Goal: Information Seeking & Learning: Find specific fact

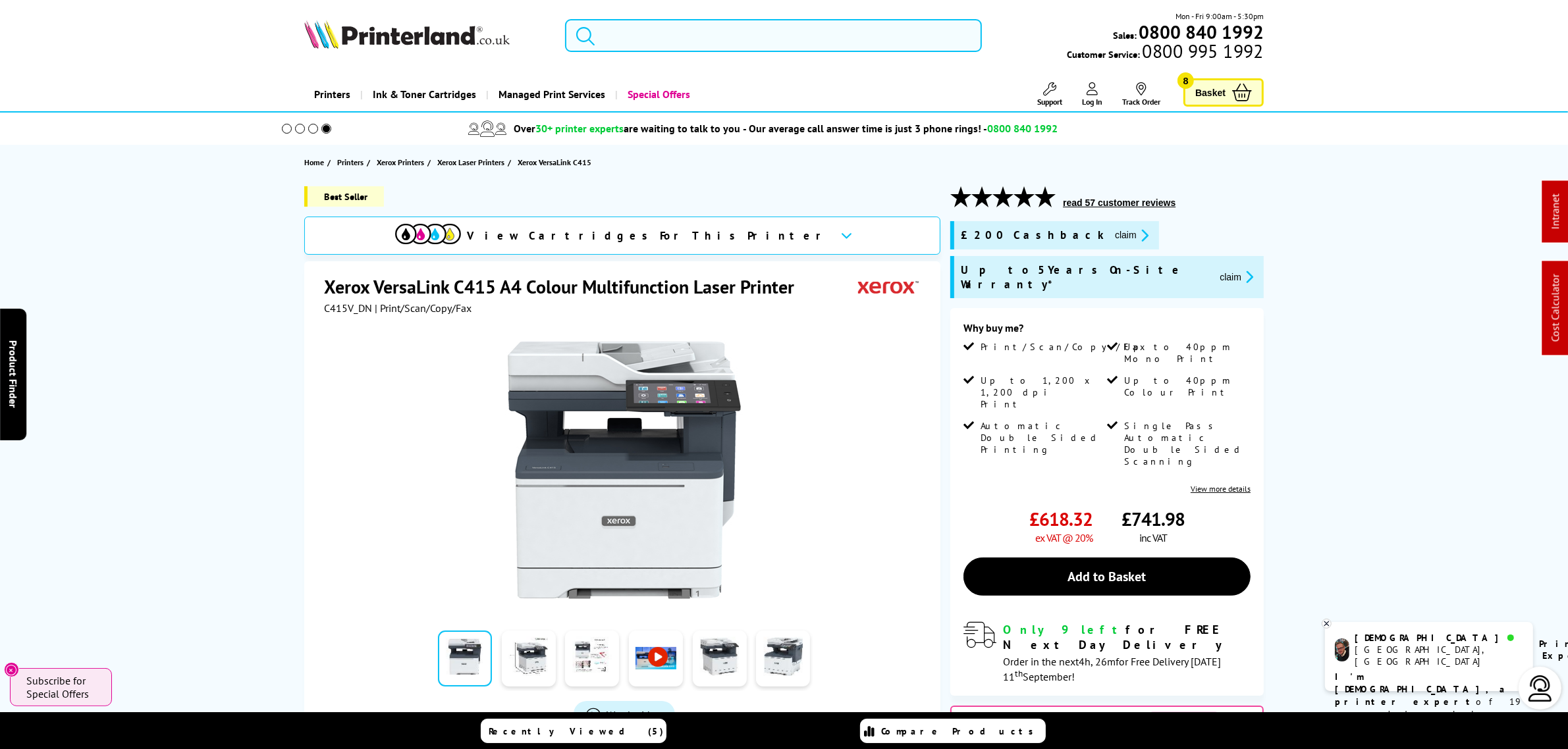
click at [614, 37] on input "search" at bounding box center [773, 35] width 416 height 33
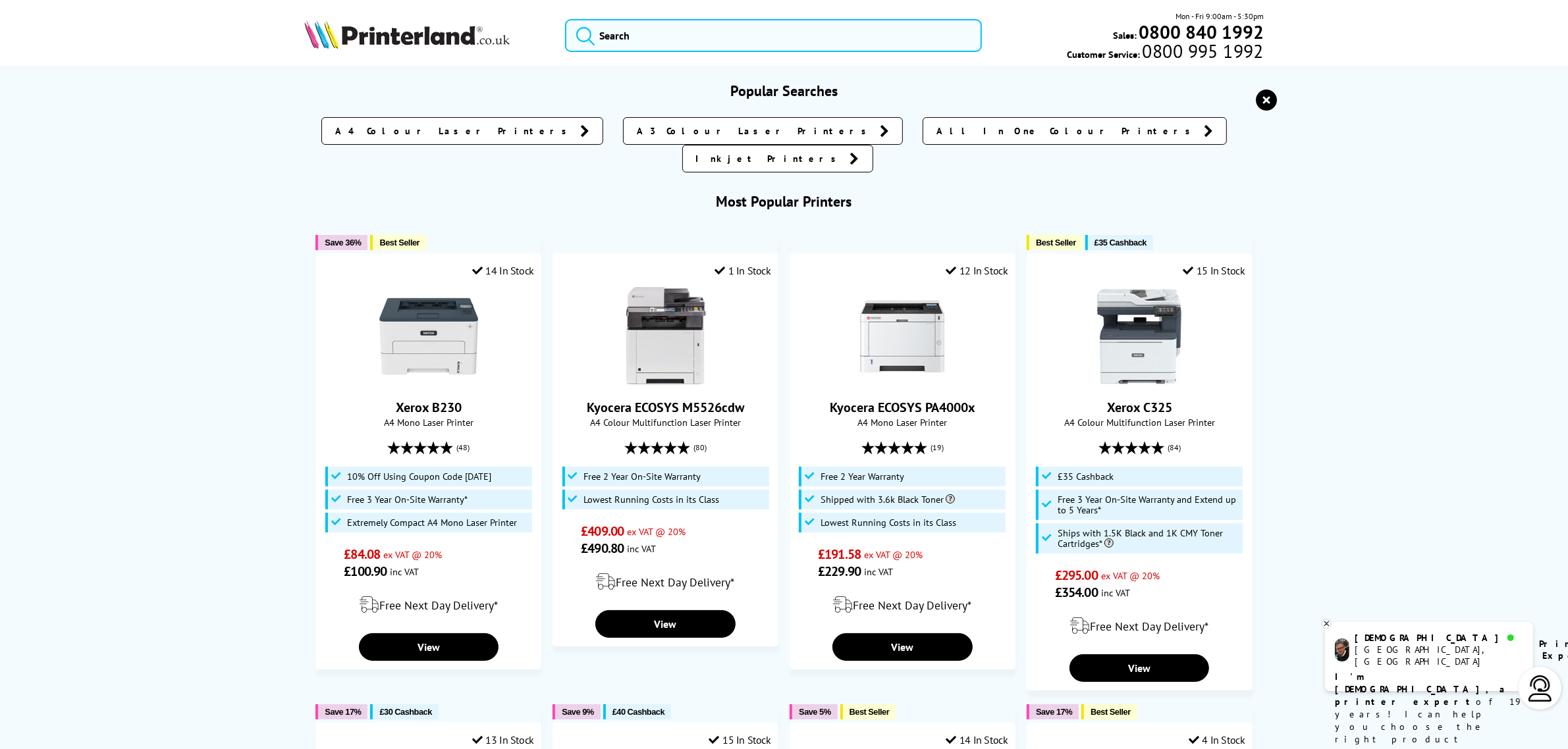
click at [418, 27] on img at bounding box center [407, 34] width 205 height 29
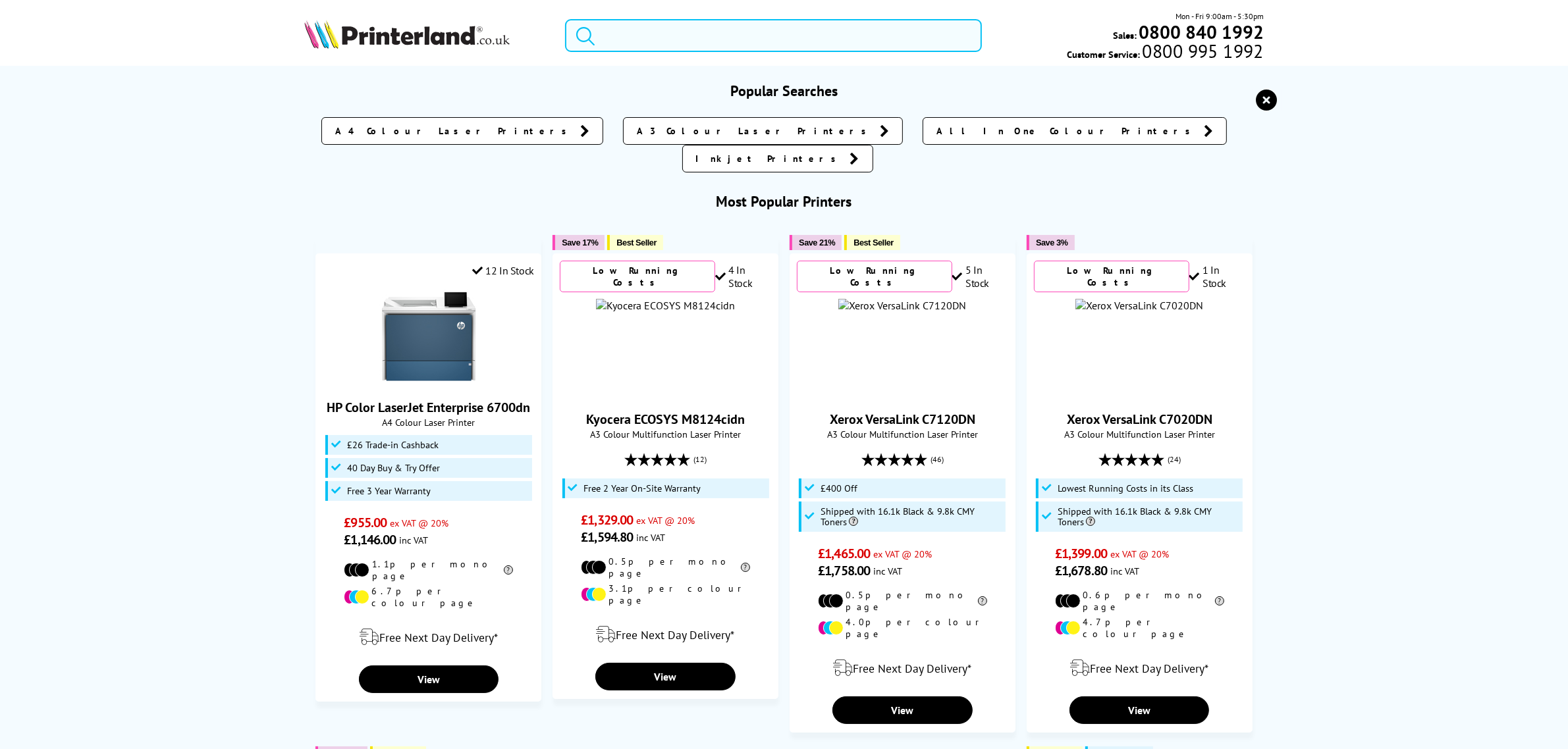
click at [820, 38] on input "search" at bounding box center [773, 35] width 416 height 33
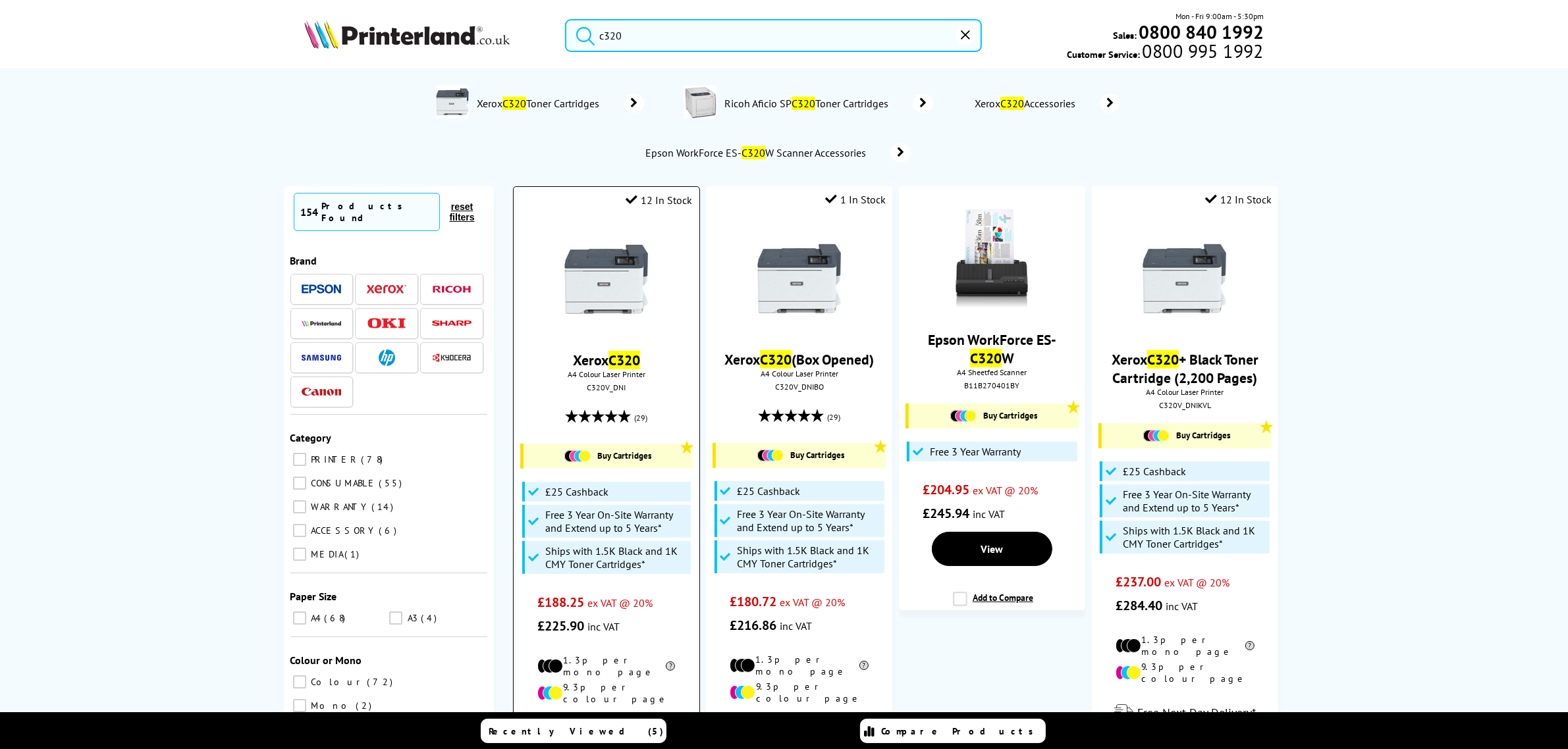
type input "c320"
click at [605, 262] on img at bounding box center [606, 279] width 99 height 99
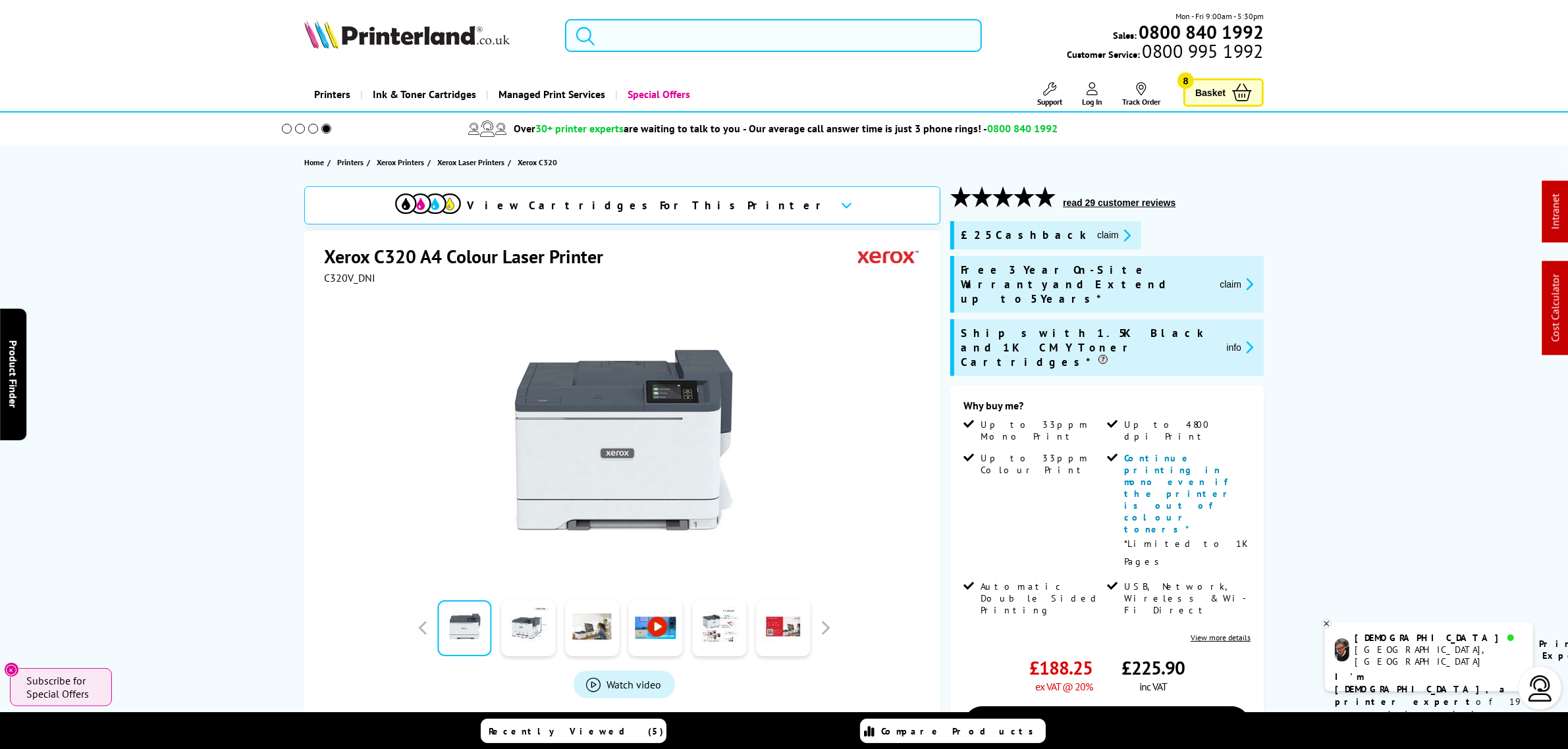
click at [662, 46] on input "search" at bounding box center [773, 35] width 416 height 33
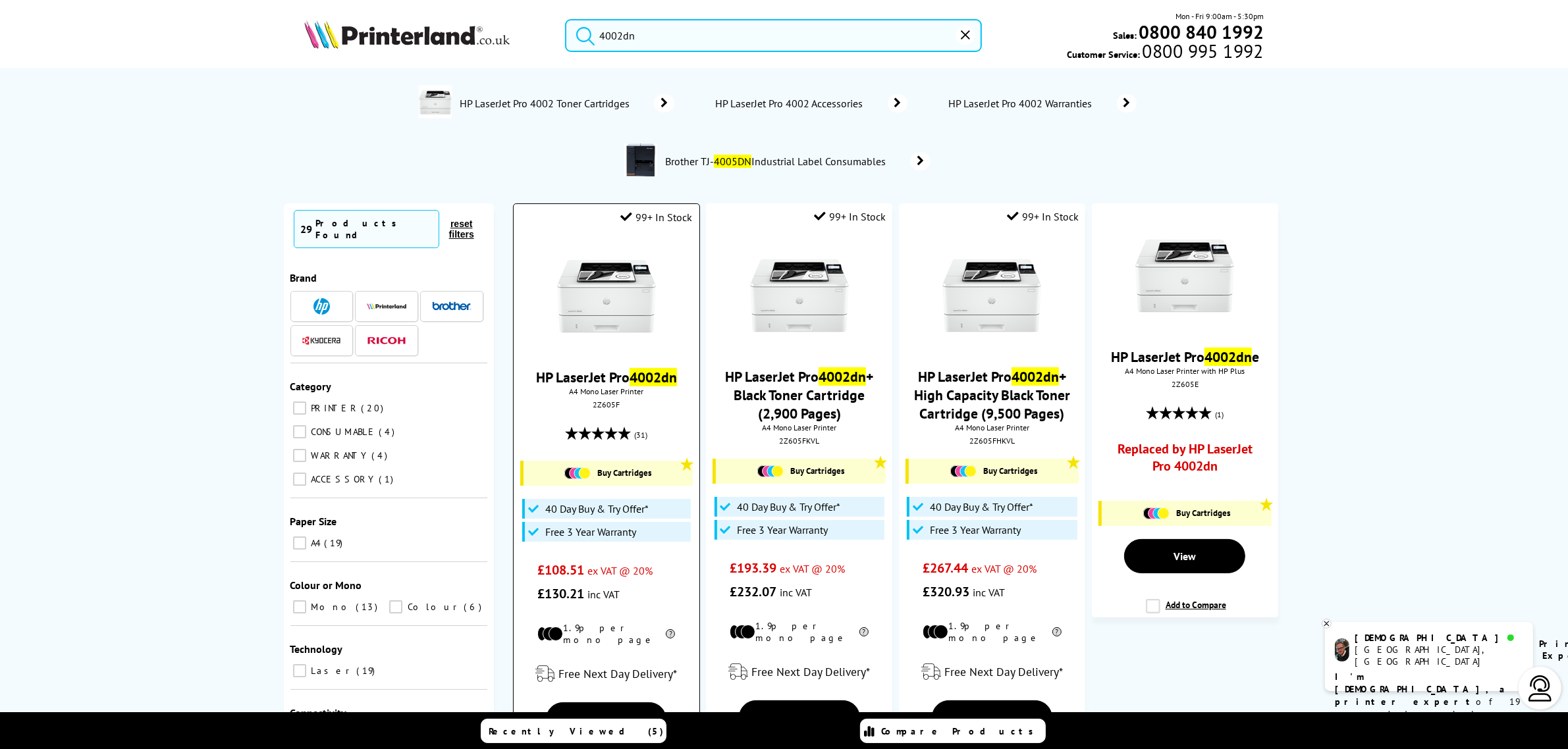
click at [604, 404] on div "2Z605F" at bounding box center [605, 404] width 165 height 10
copy div "2Z605F"
drag, startPoint x: 779, startPoint y: 37, endPoint x: 484, endPoint y: 27, distance: 295.2
click at [486, 37] on div "4002dn Mon - Fri 9:00am - 5:30pm Sales: 0800 840 1992 Customer Service: 0800 99…" at bounding box center [784, 38] width 1054 height 58
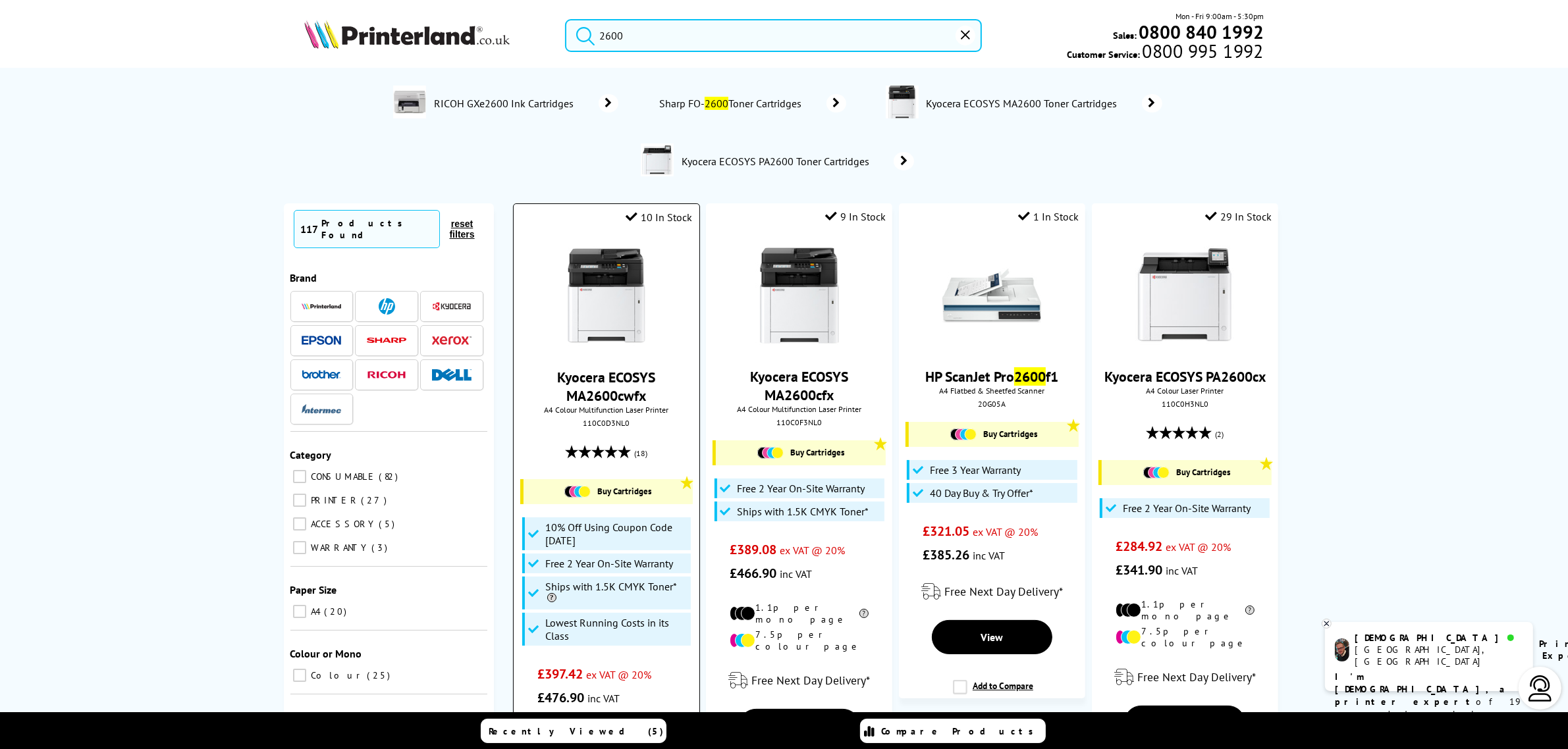
type input "2600"
click at [613, 255] on img at bounding box center [606, 296] width 99 height 99
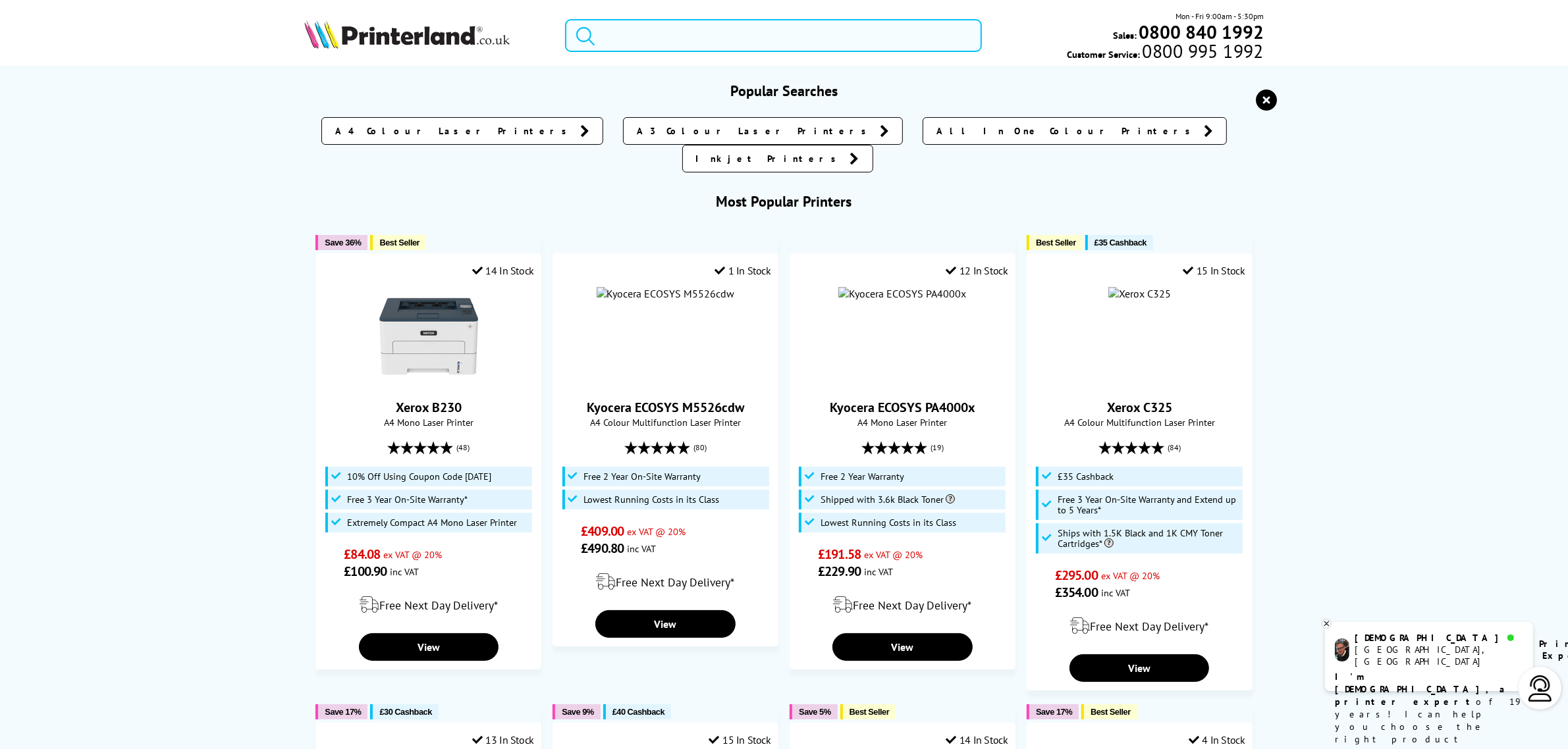
click at [696, 31] on input "search" at bounding box center [773, 35] width 416 height 33
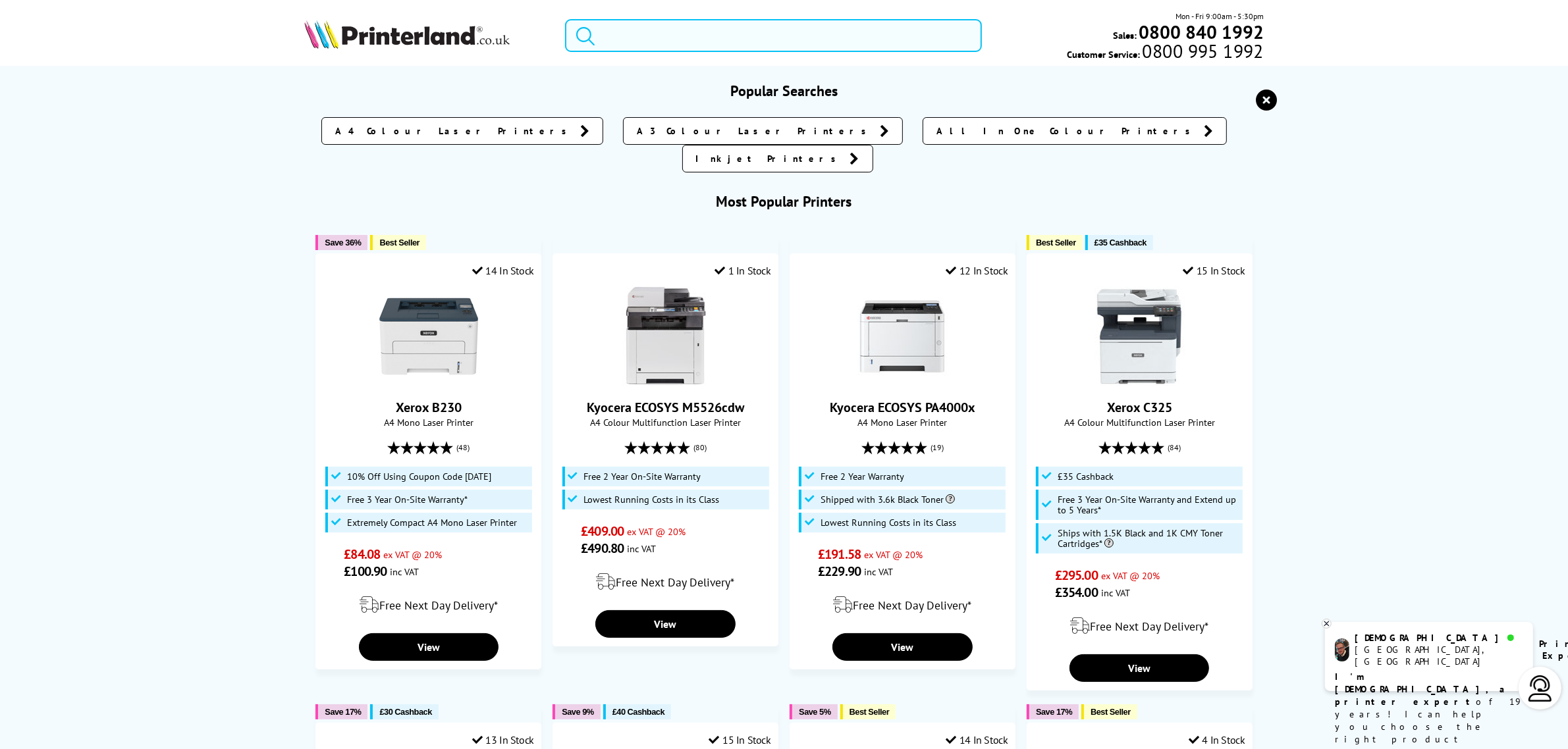
click at [764, 29] on input "search" at bounding box center [773, 35] width 416 height 33
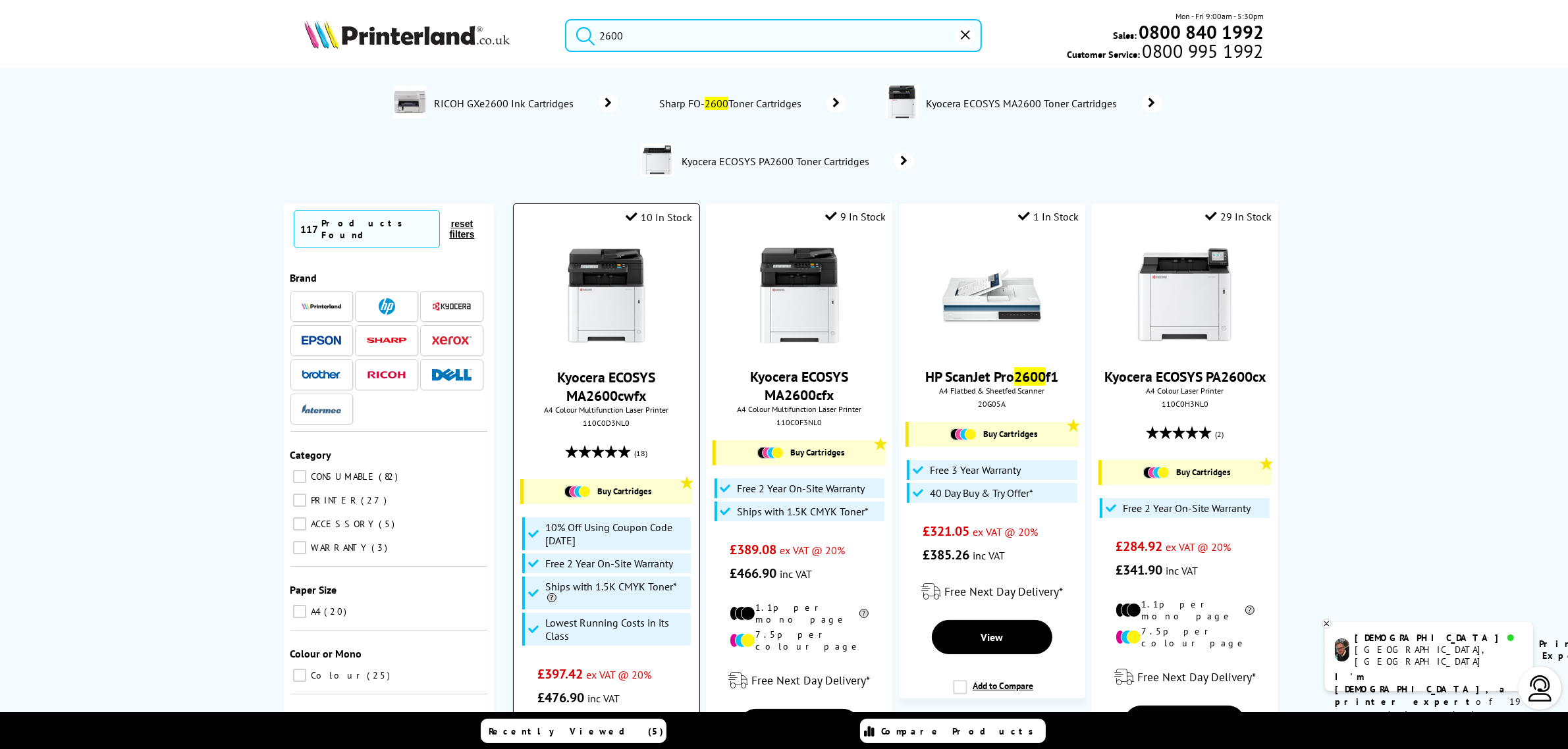
type input "2600"
click at [573, 301] on img at bounding box center [606, 296] width 99 height 99
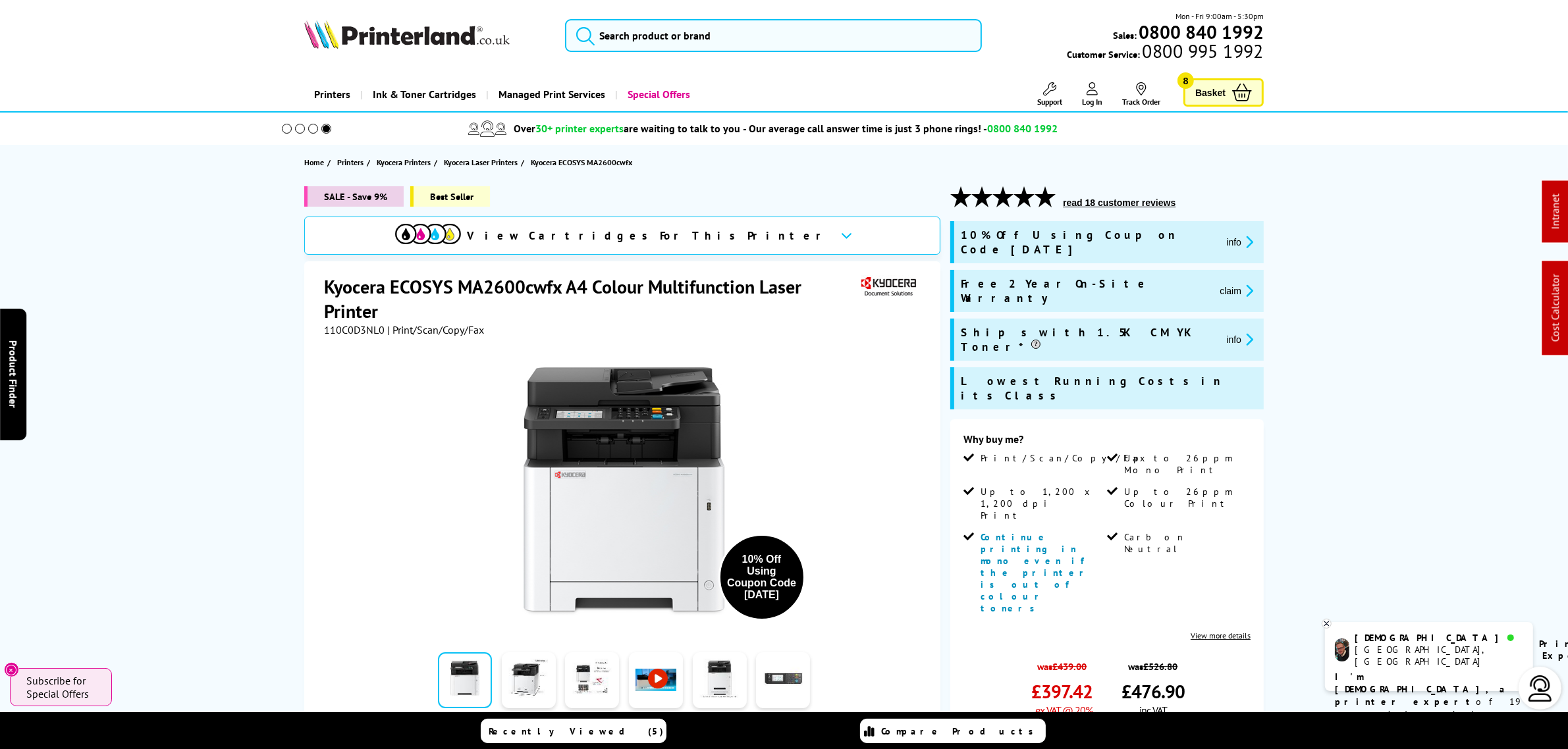
drag, startPoint x: 527, startPoint y: 47, endPoint x: 570, endPoint y: 152, distance: 113.5
drag, startPoint x: 570, startPoint y: 152, endPoint x: 355, endPoint y: 331, distance: 279.8
click at [355, 331] on span "110C0D3NL0" at bounding box center [354, 329] width 61 height 13
copy span "110C0D3NL0"
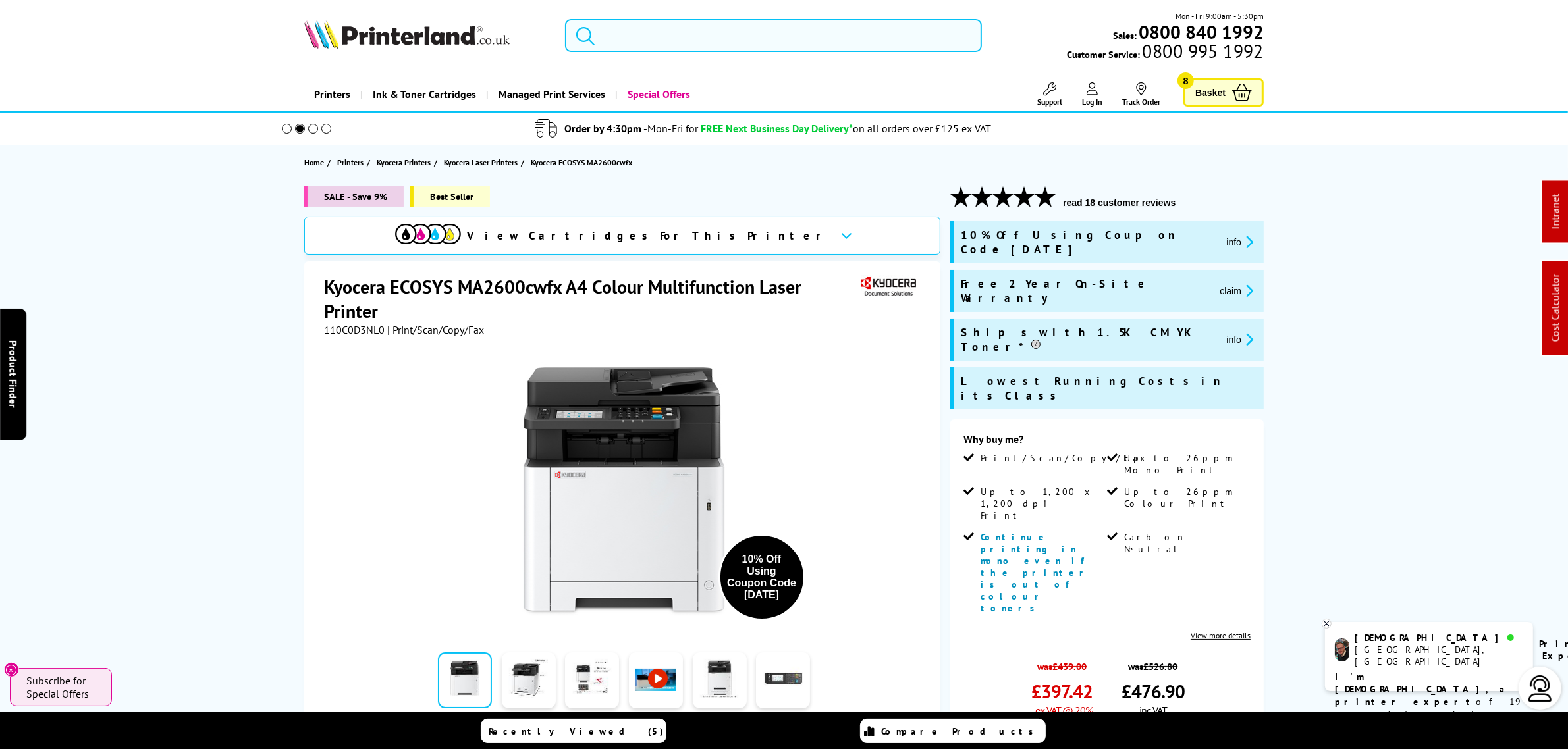
click at [671, 46] on input "search" at bounding box center [773, 35] width 416 height 33
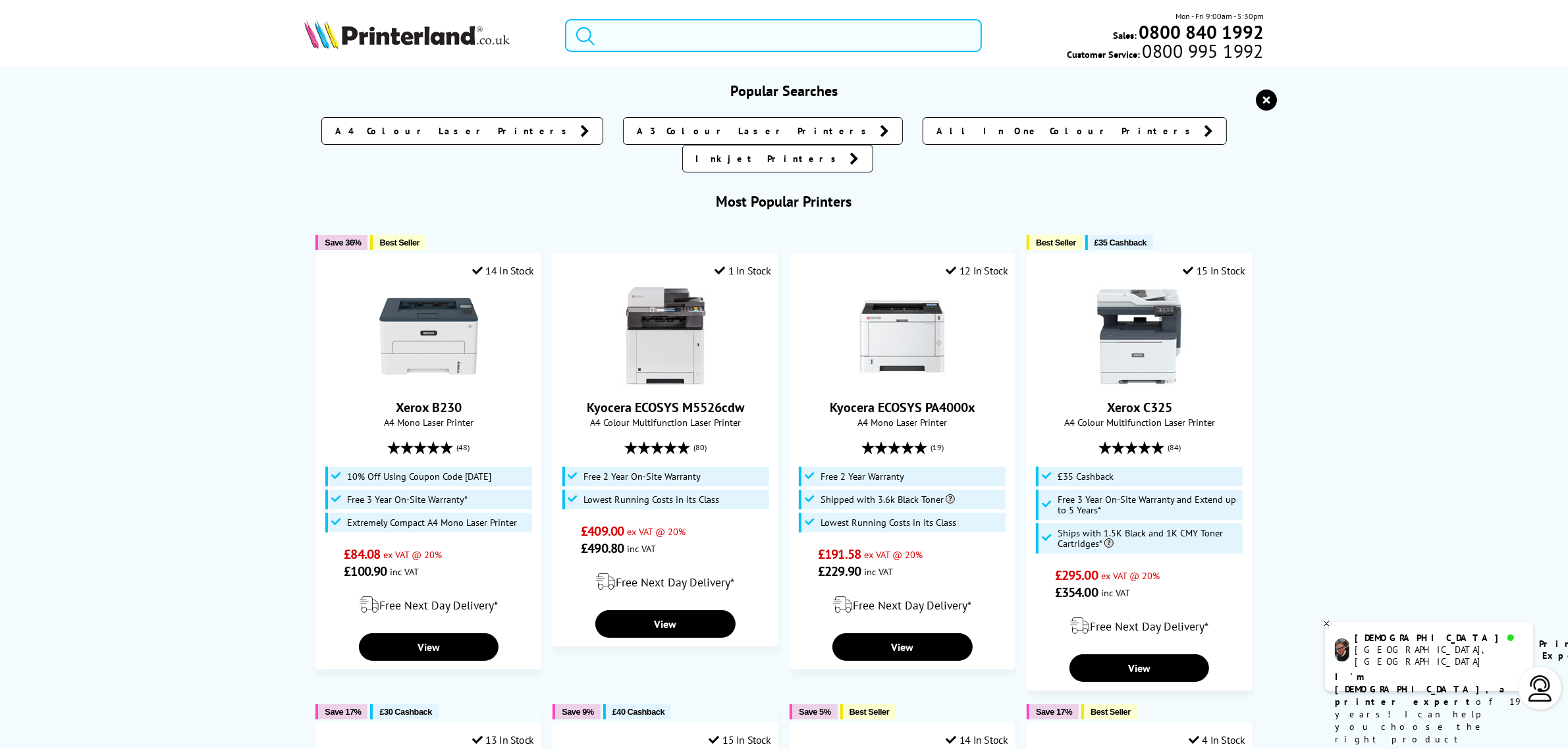
click at [670, 46] on input "search" at bounding box center [773, 35] width 416 height 33
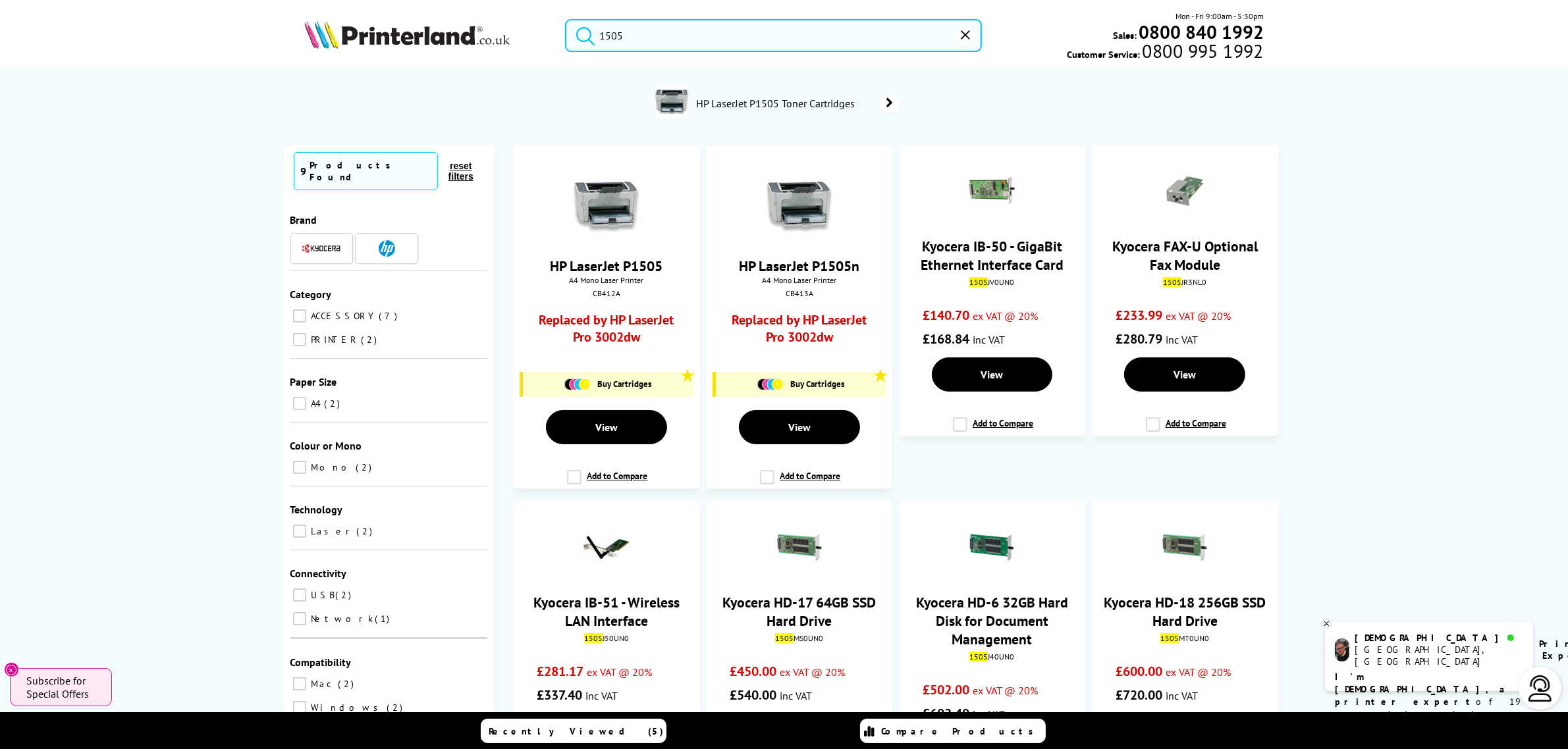
drag, startPoint x: 521, startPoint y: 34, endPoint x: 416, endPoint y: 41, distance: 105.2
click at [416, 41] on div "1505 Mon - Fri 9:00am - 5:30pm Sales: 0800 840 1992 Customer Service: 0800 995 …" at bounding box center [784, 38] width 1054 height 58
paste input "C2P05AE"
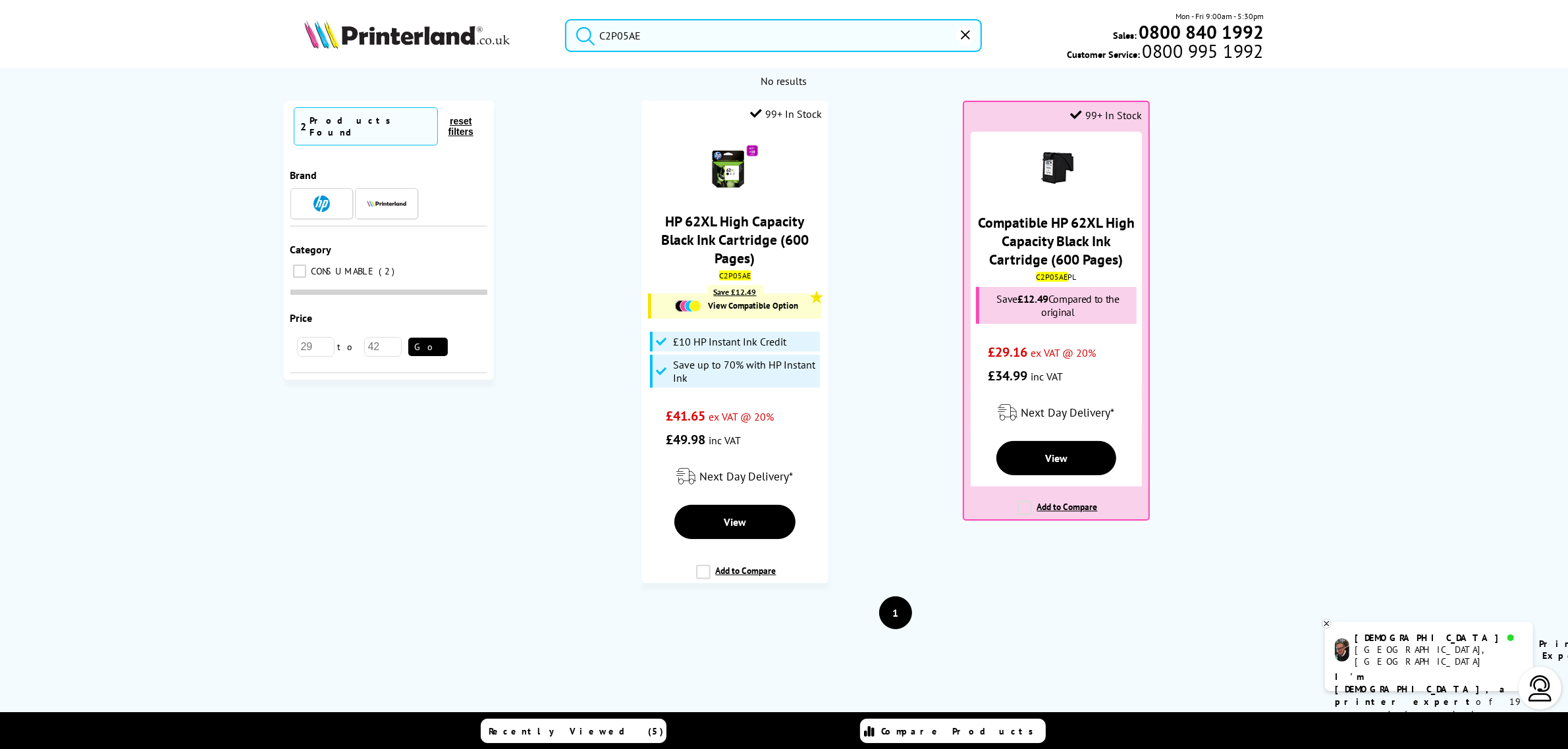
type input "C2P05AE"
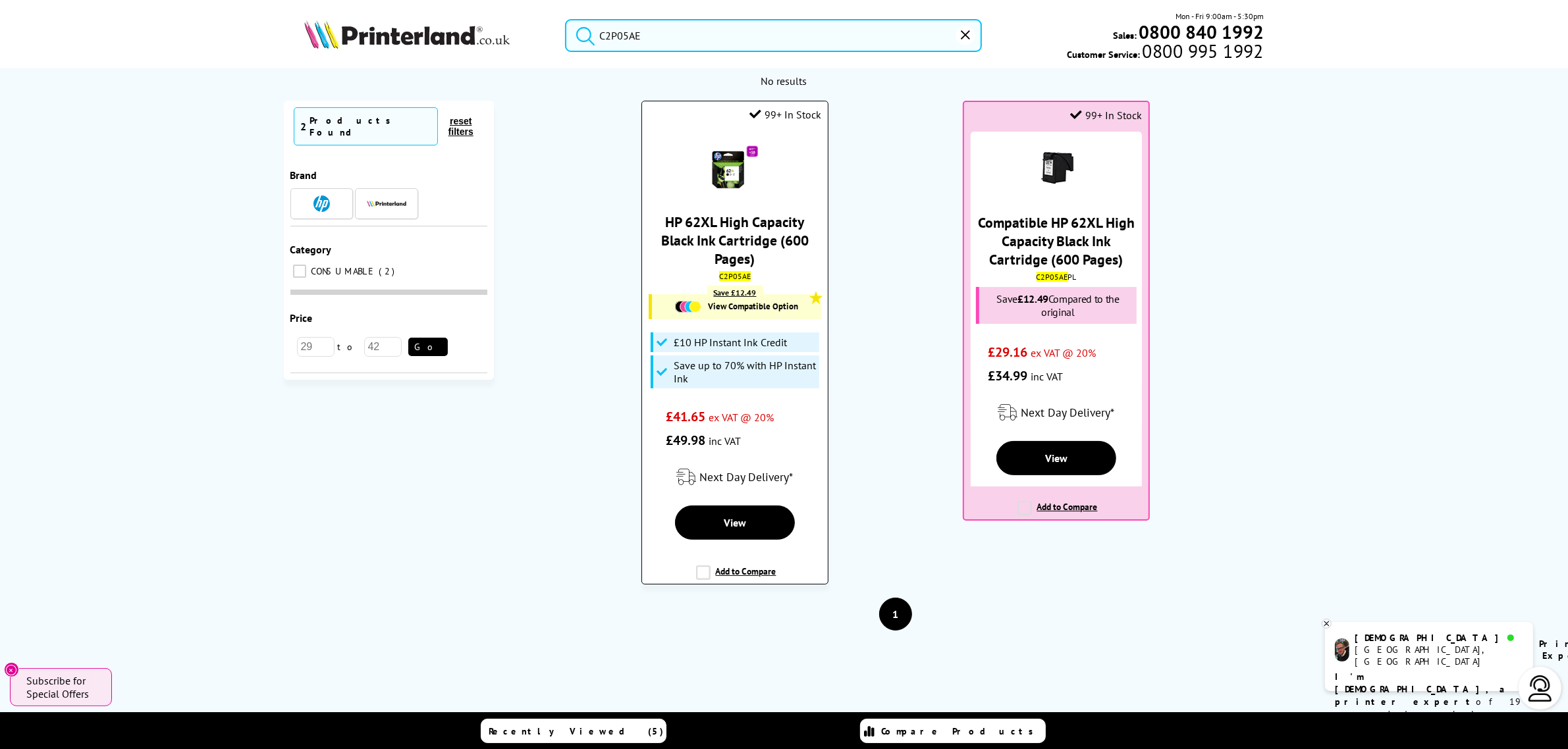
click at [749, 229] on link "HP 62XL High Capacity Black Ink Cartridge (600 Pages)" at bounding box center [735, 240] width 147 height 55
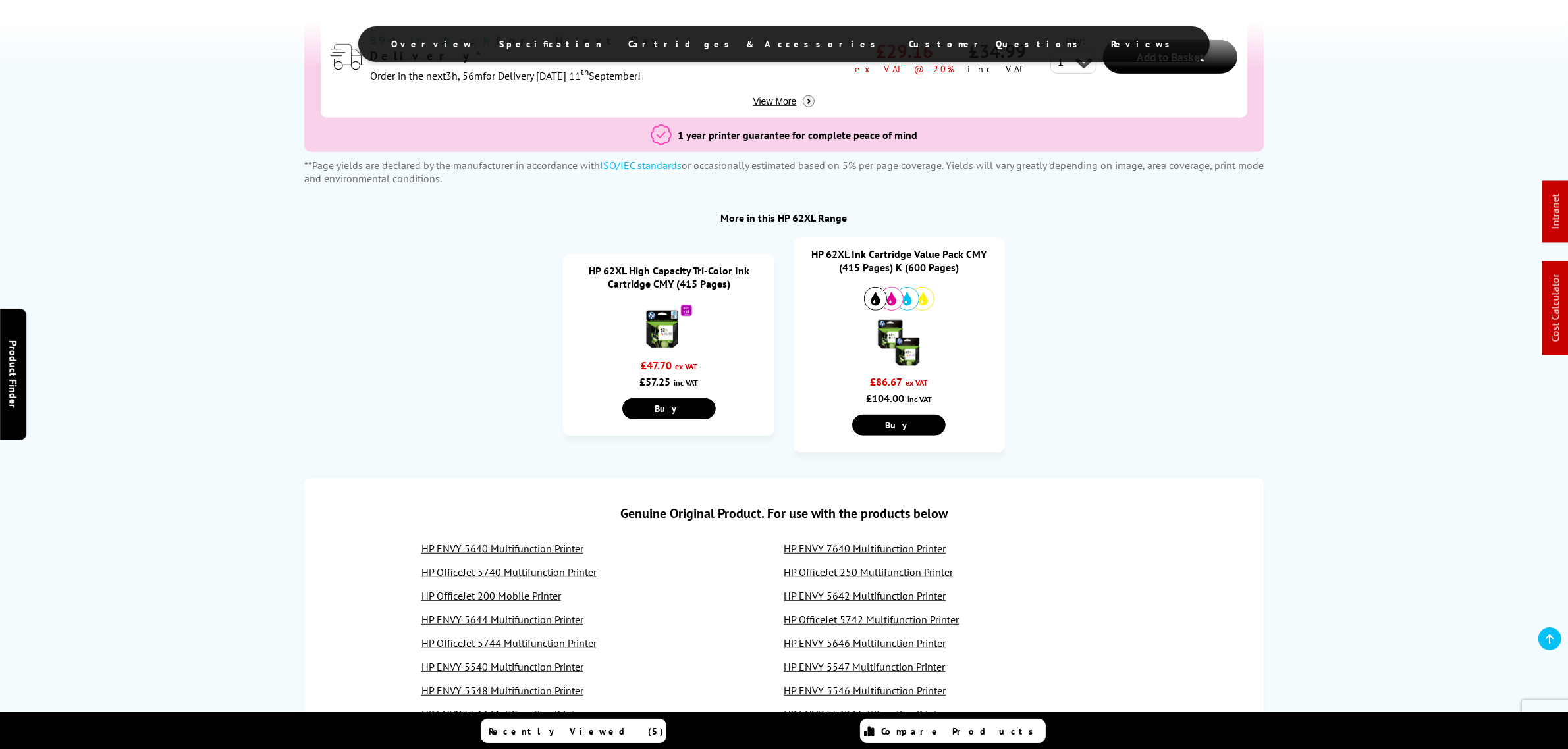
scroll to position [1153, 0]
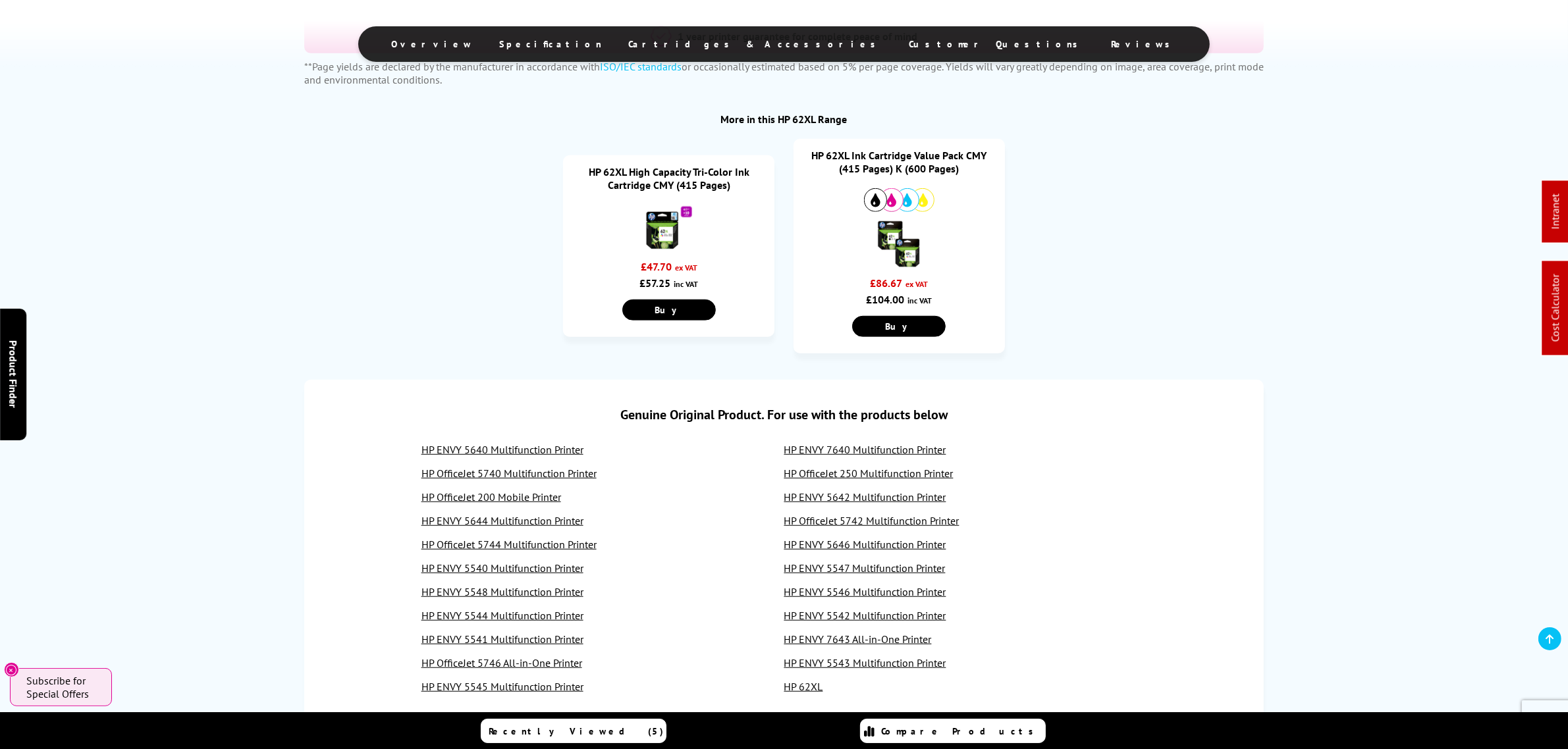
click at [891, 173] on link "HP 62XL Ink Cartridge Value Pack CMY (415 Pages) K (600 Pages)" at bounding box center [899, 162] width 175 height 27
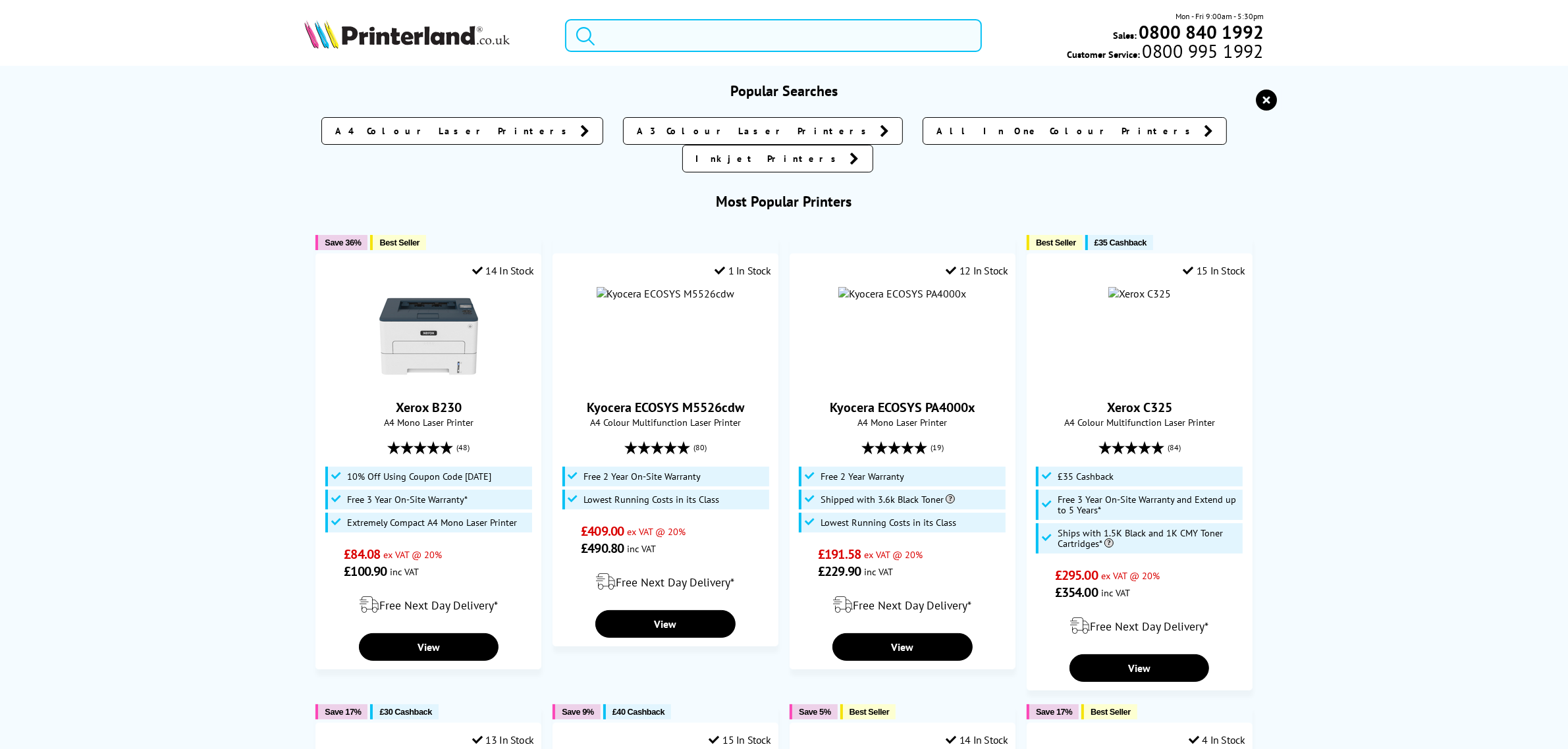
click at [779, 41] on input "search" at bounding box center [773, 35] width 416 height 33
paste input "MF752Cdw"
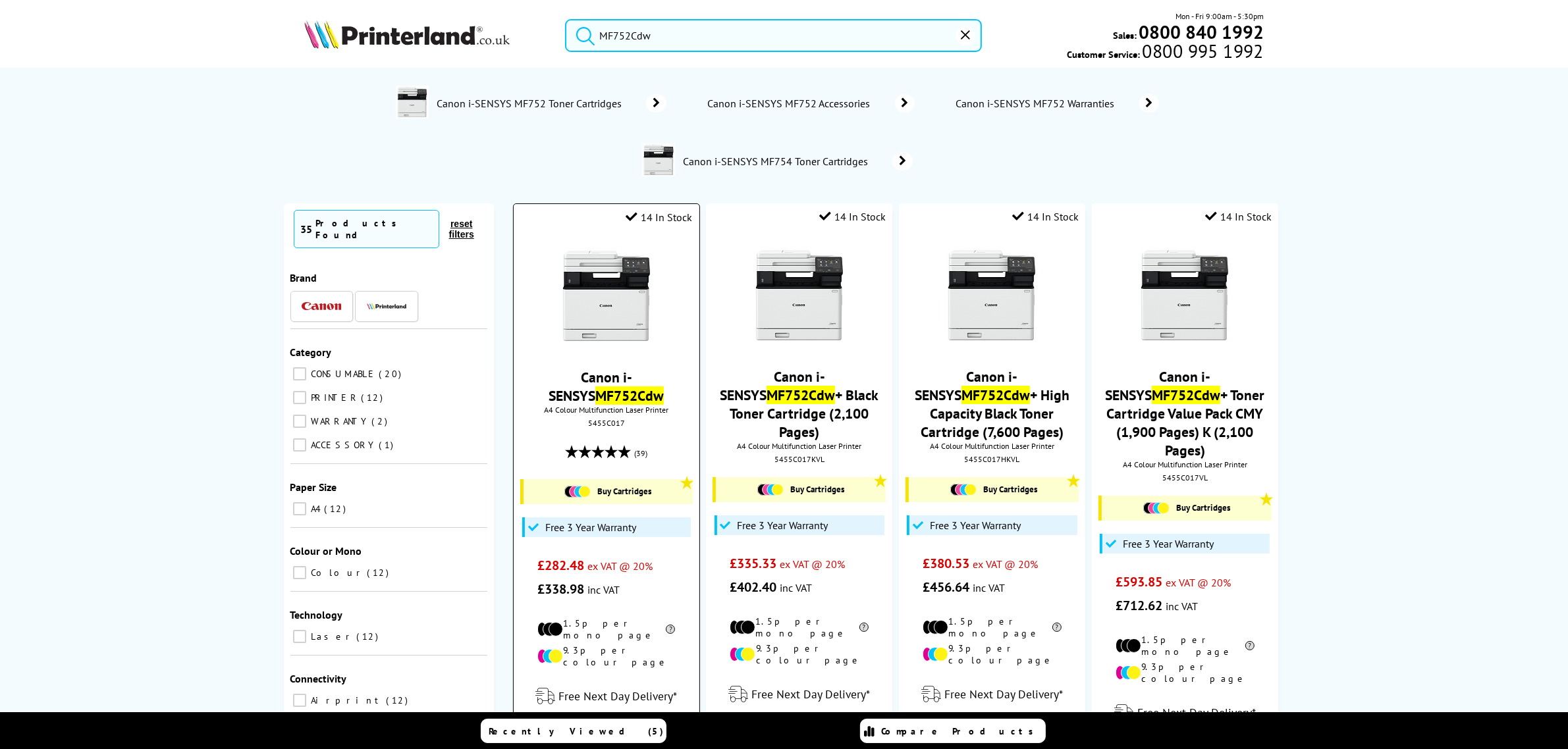
type input "MF752Cdw"
click at [630, 311] on img at bounding box center [606, 296] width 99 height 99
